Goal: Task Accomplishment & Management: Complete application form

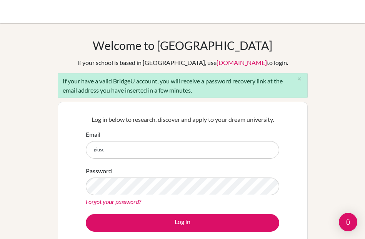
type input "[PERSON_NAME][EMAIL_ADDRESS][PERSON_NAME][DOMAIN_NAME]"
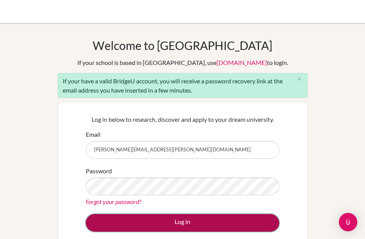
click at [154, 218] on button "Log in" at bounding box center [182, 223] width 193 height 18
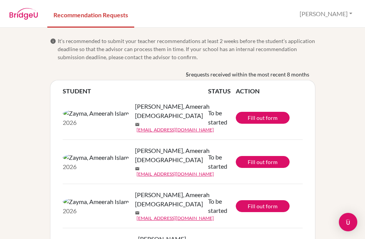
scroll to position [58, 0]
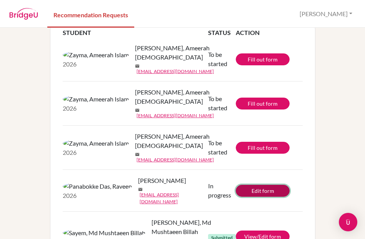
click at [248, 185] on link "Edit form" at bounding box center [263, 191] width 54 height 12
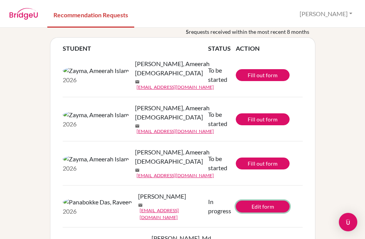
scroll to position [39, 0]
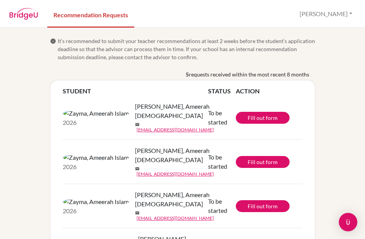
click at [71, 110] on img at bounding box center [96, 113] width 66 height 9
